Goal: Navigation & Orientation: Find specific page/section

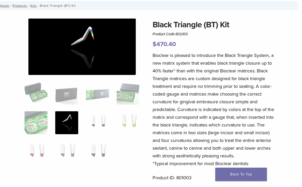
scroll to position [0, 4]
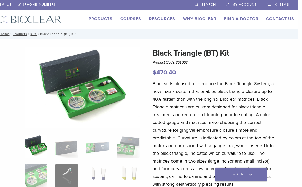
click at [97, 21] on link "Products" at bounding box center [101, 18] width 24 height 5
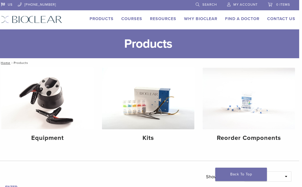
scroll to position [0, 3]
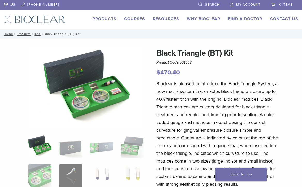
scroll to position [0, 4]
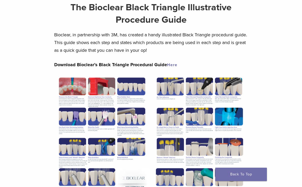
scroll to position [46, 0]
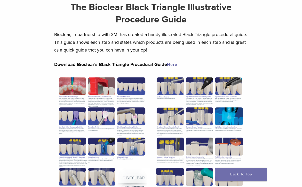
click at [70, 87] on img at bounding box center [102, 137] width 96 height 124
click at [100, 86] on img at bounding box center [102, 137] width 96 height 124
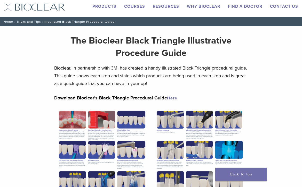
scroll to position [0, 0]
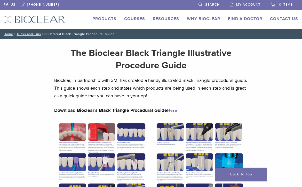
click at [245, 20] on link "Find A Doctor" at bounding box center [245, 18] width 34 height 5
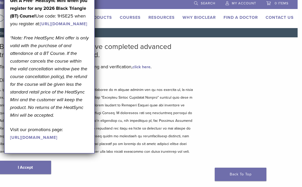
scroll to position [0, 4]
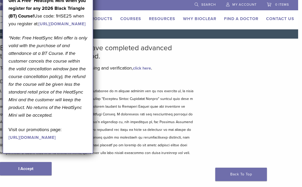
click at [30, 140] on link "[URL][DOMAIN_NAME]" at bounding box center [32, 137] width 47 height 5
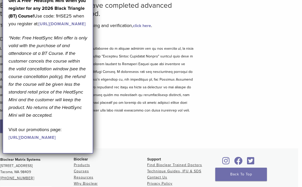
scroll to position [42, 4]
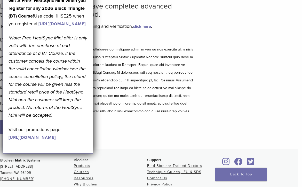
click at [160, 166] on link "Find Bioclear Trained Doctors" at bounding box center [174, 166] width 55 height 4
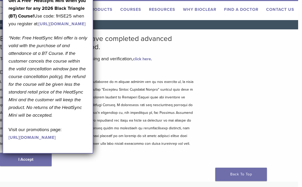
scroll to position [0, 4]
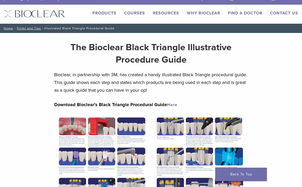
scroll to position [7, 0]
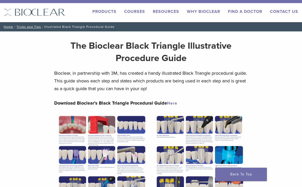
click at [244, 11] on link "Find A Doctor" at bounding box center [245, 11] width 34 height 5
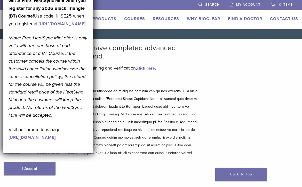
click at [234, 173] on link "Back To Top" at bounding box center [241, 174] width 52 height 13
click at [235, 19] on link "Find A Doctor" at bounding box center [245, 18] width 34 height 5
